Goal: Check status: Check status

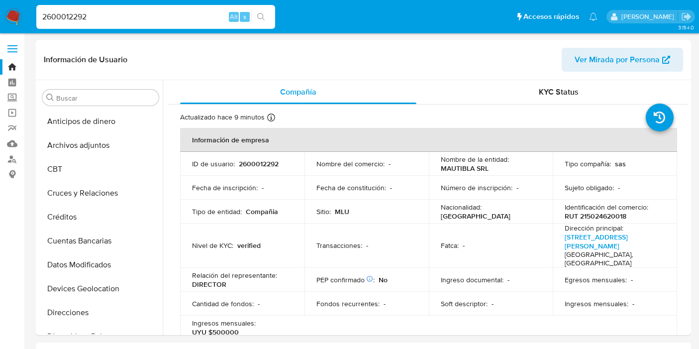
select select "10"
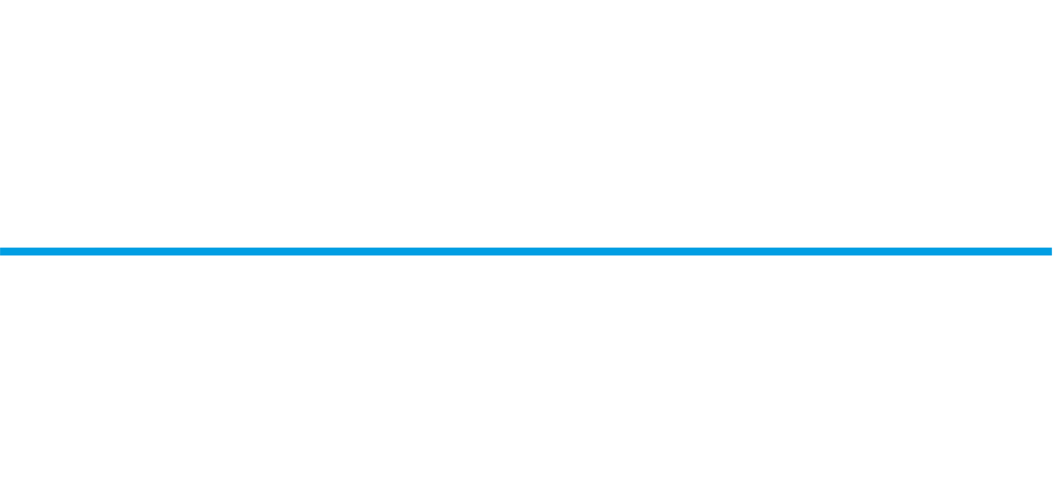
scroll to position [334, 0]
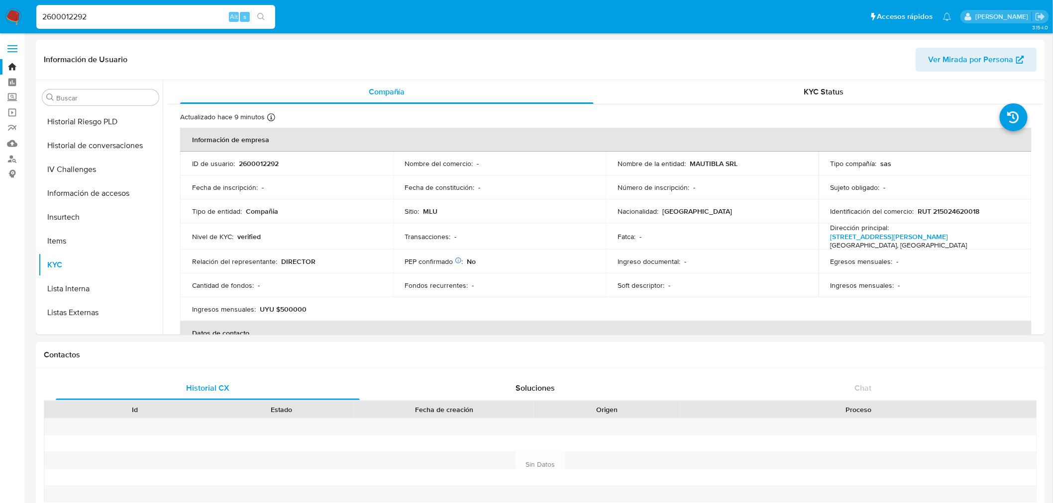
click at [117, 11] on input "2600012292" at bounding box center [155, 16] width 239 height 13
paste input "19493488"
type input "19493488"
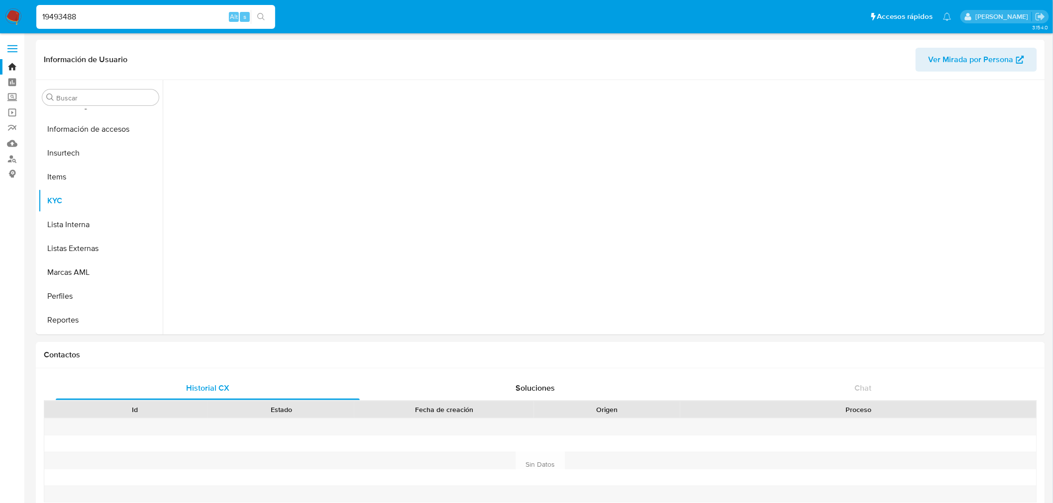
scroll to position [444, 0]
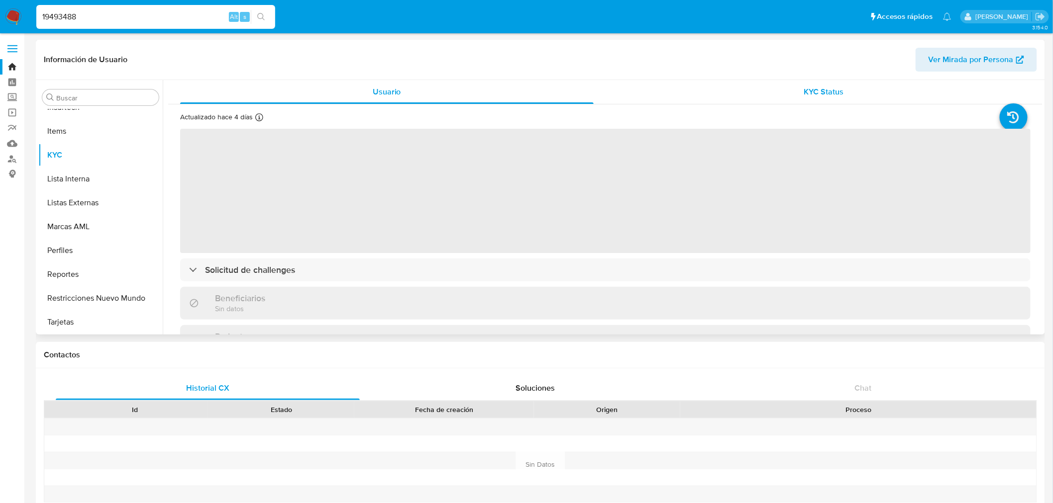
select select "10"
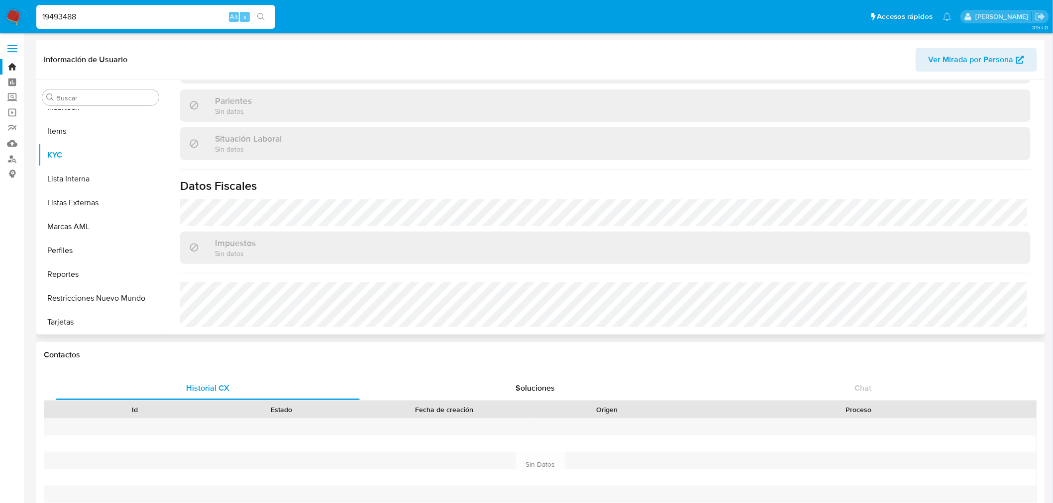
scroll to position [0, 0]
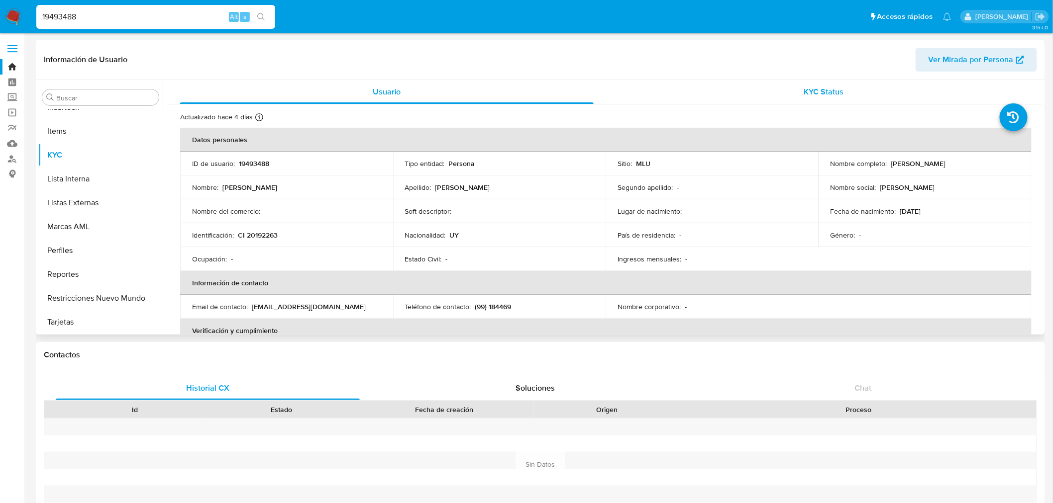
click at [698, 83] on div "KYC Status" at bounding box center [823, 92] width 413 height 24
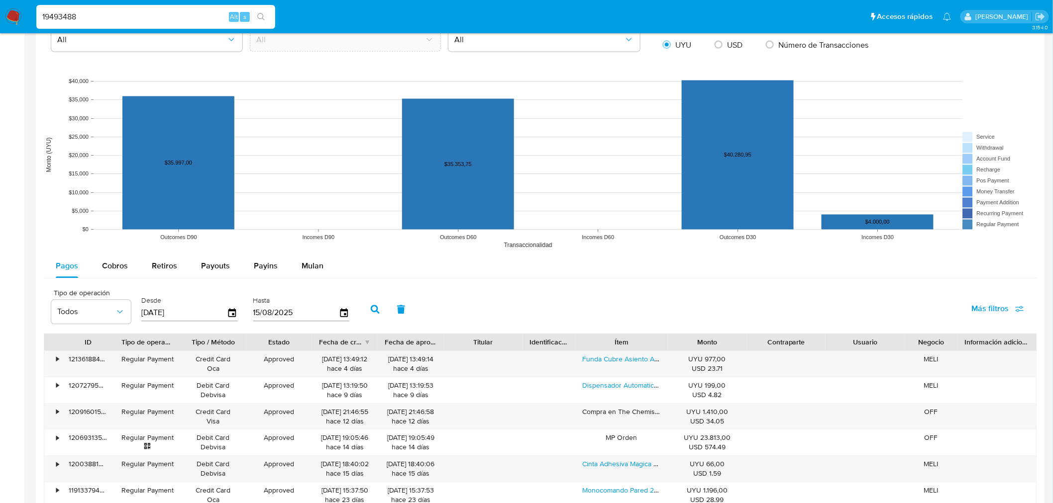
scroll to position [633, 0]
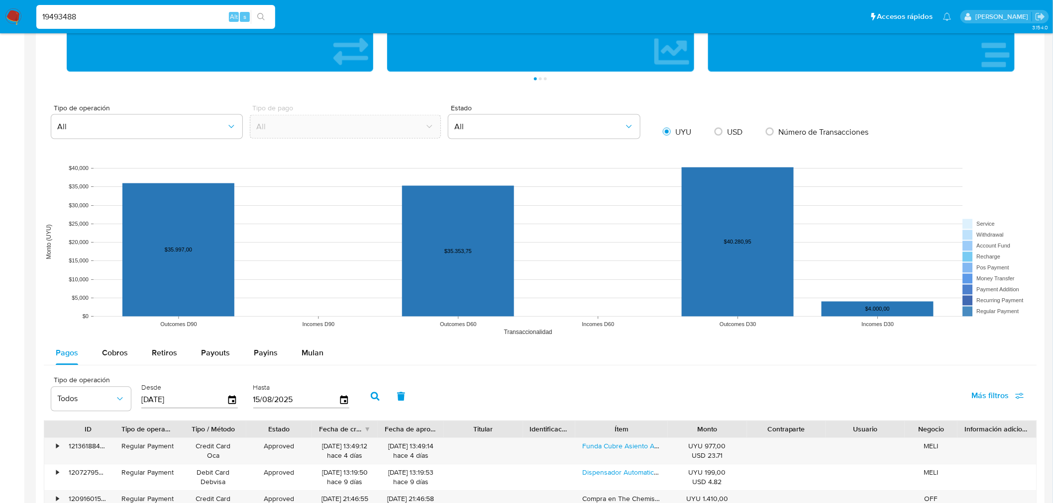
click at [698, 127] on span "USD" at bounding box center [734, 131] width 15 height 11
click at [698, 127] on input "radio" at bounding box center [718, 132] width 16 height 16
radio input "true"
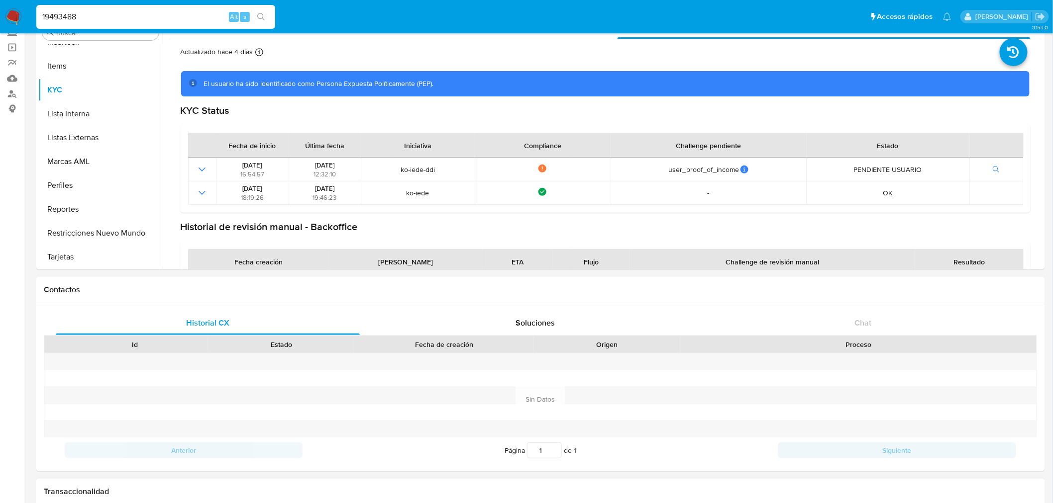
scroll to position [0, 0]
